Goal: Navigation & Orientation: Find specific page/section

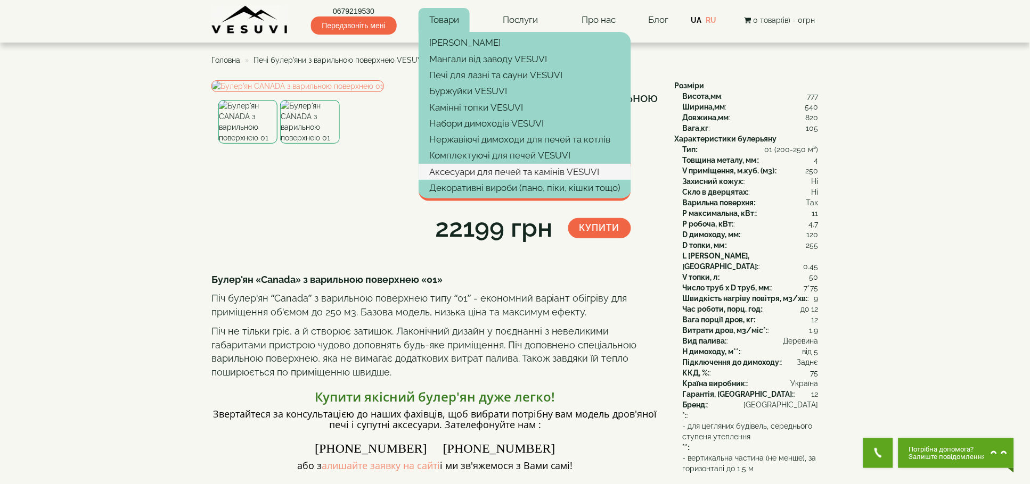
click at [474, 174] on link "Аксесуари для печей та камінів VESUVI" at bounding box center [524, 172] width 212 height 16
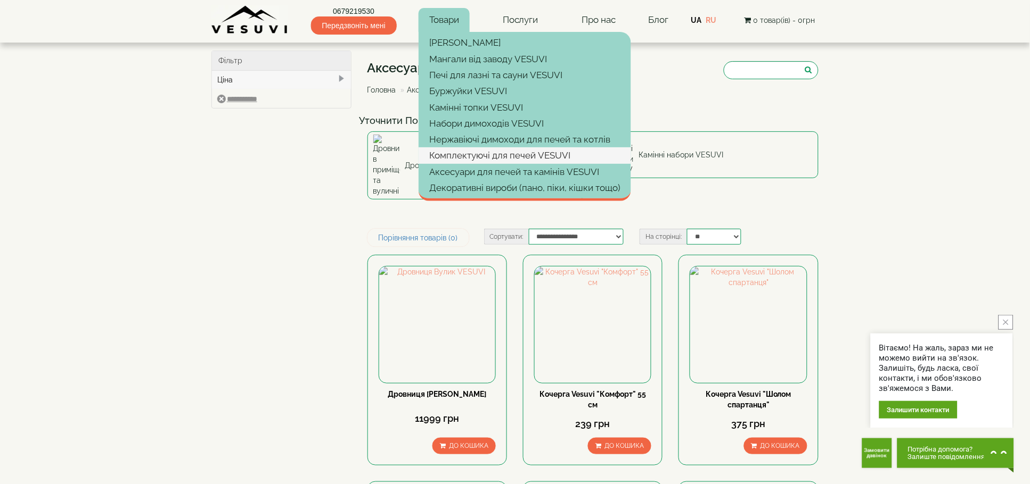
click at [468, 155] on link "Комплектуючі для печей VESUVI" at bounding box center [524, 155] width 212 height 16
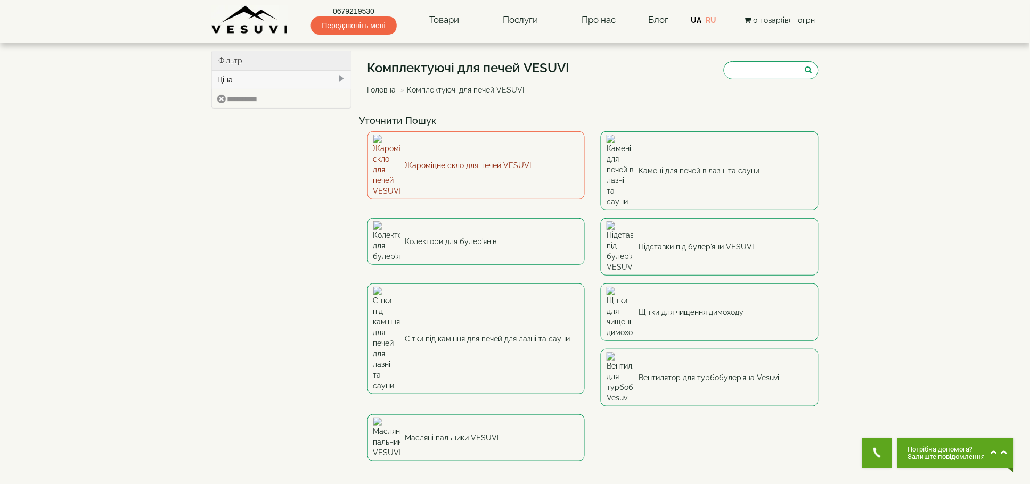
click at [469, 152] on link "Жароміцне скло для печей VESUVI" at bounding box center [476, 165] width 218 height 68
